Goal: Information Seeking & Learning: Learn about a topic

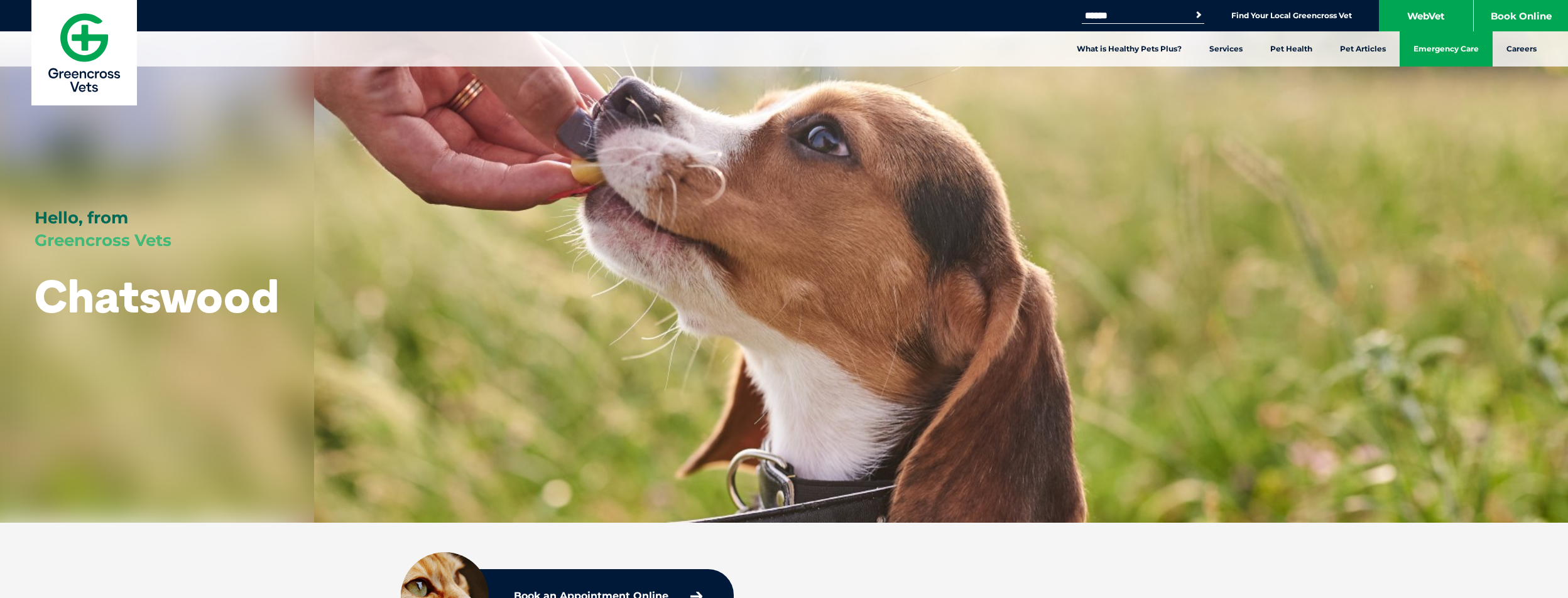
click at [1439, 57] on link "Emergency Care" at bounding box center [1446, 49] width 93 height 35
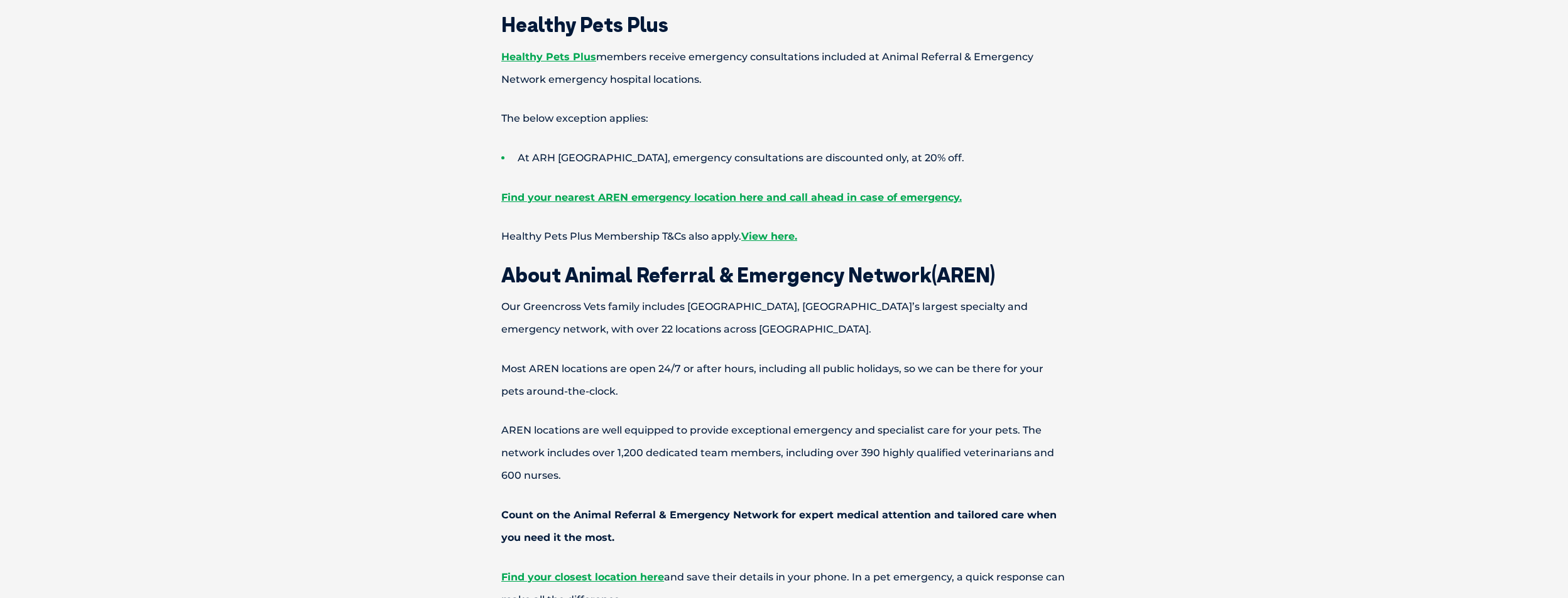
scroll to position [855, 0]
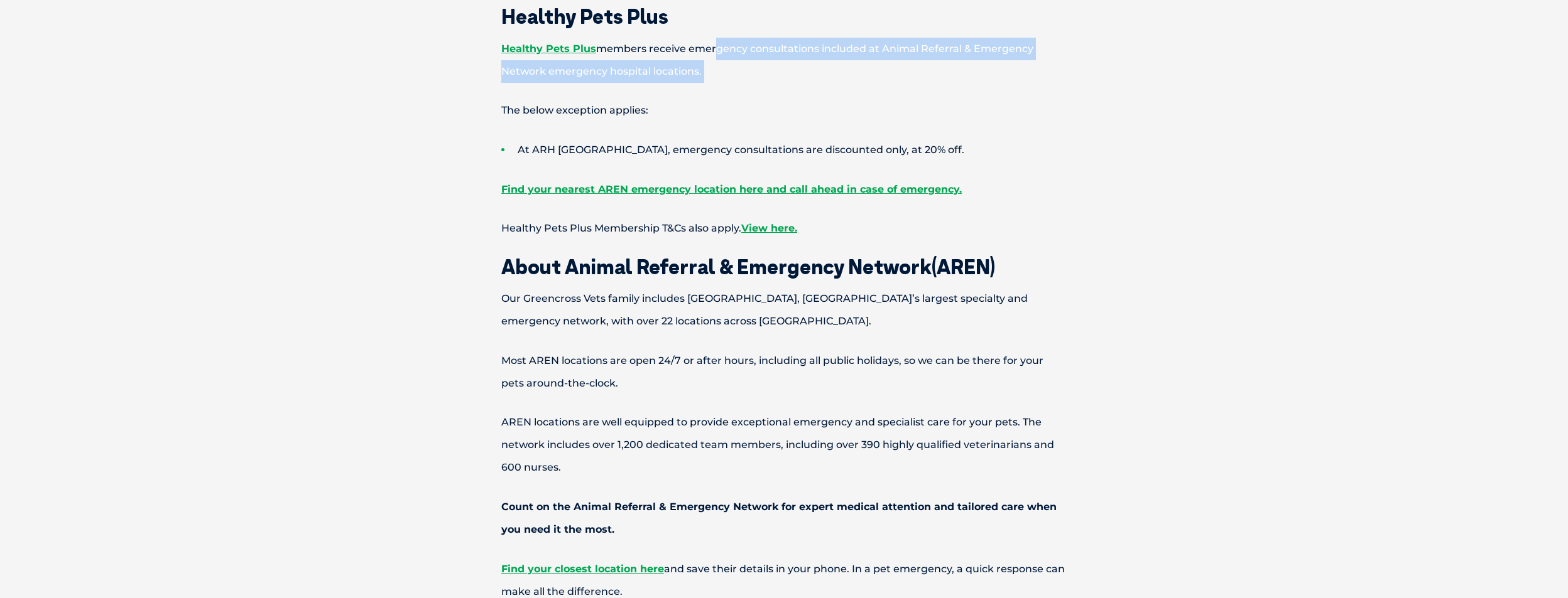
drag, startPoint x: 708, startPoint y: 46, endPoint x: 652, endPoint y: 91, distance: 71.8
click at [652, 91] on div "Pet Emergency? Our partner network of emergency vet hospitals are open after ho…" at bounding box center [784, 488] width 679 height 1677
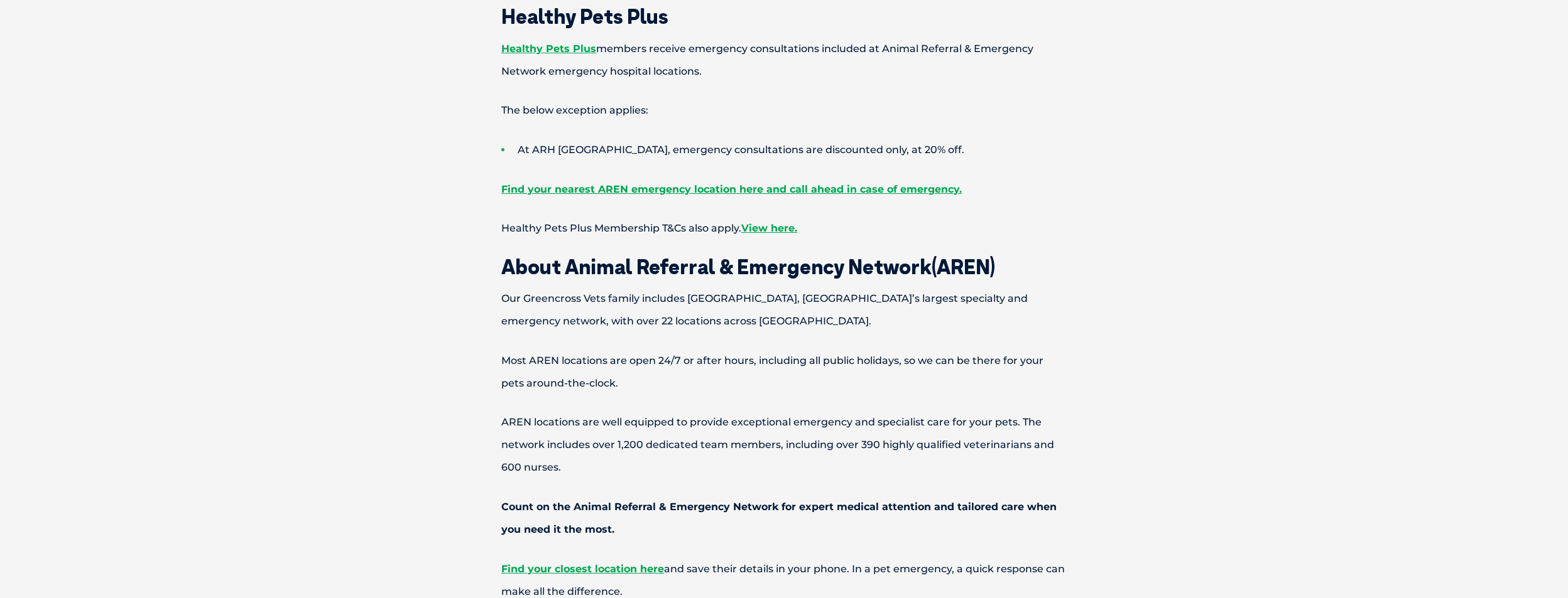
drag, startPoint x: 638, startPoint y: 51, endPoint x: 625, endPoint y: 101, distance: 51.7
click at [638, 55] on p "Healthy Pets Plus members receive emergency consultations included at Animal Re…" at bounding box center [784, 60] width 653 height 45
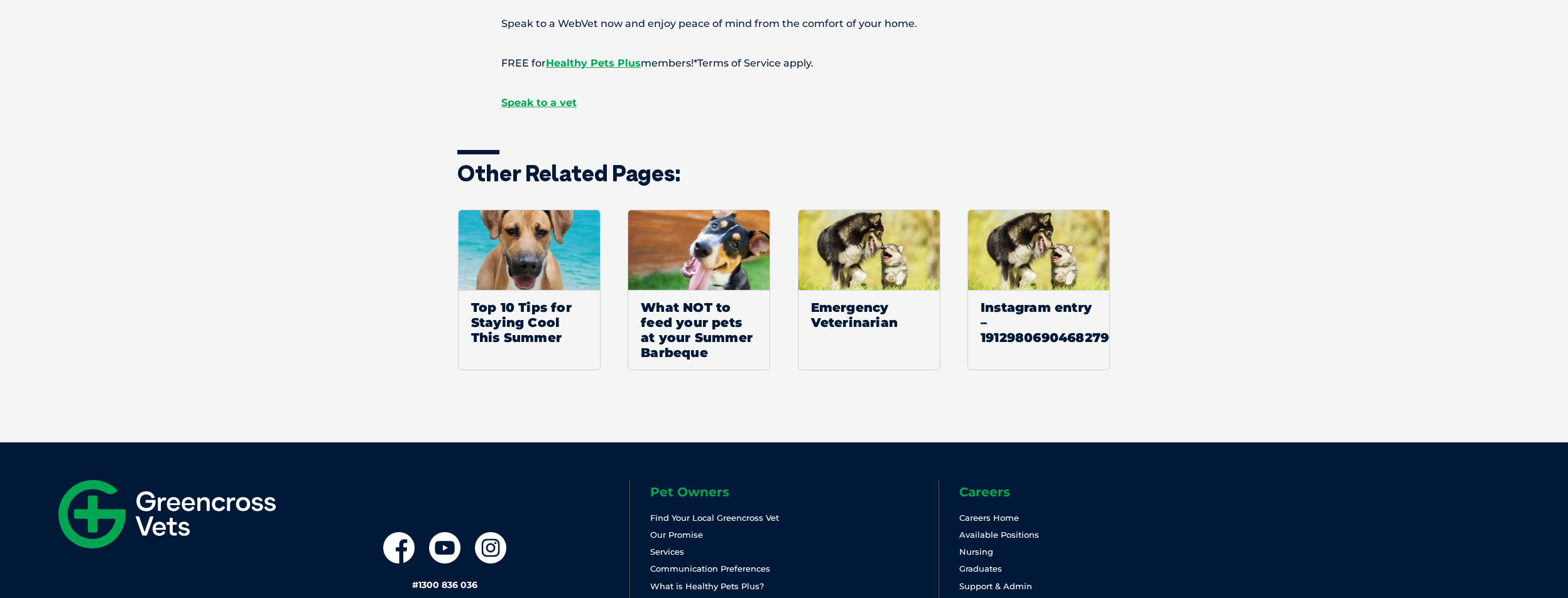
scroll to position [1919, 0]
